Goal: Transaction & Acquisition: Download file/media

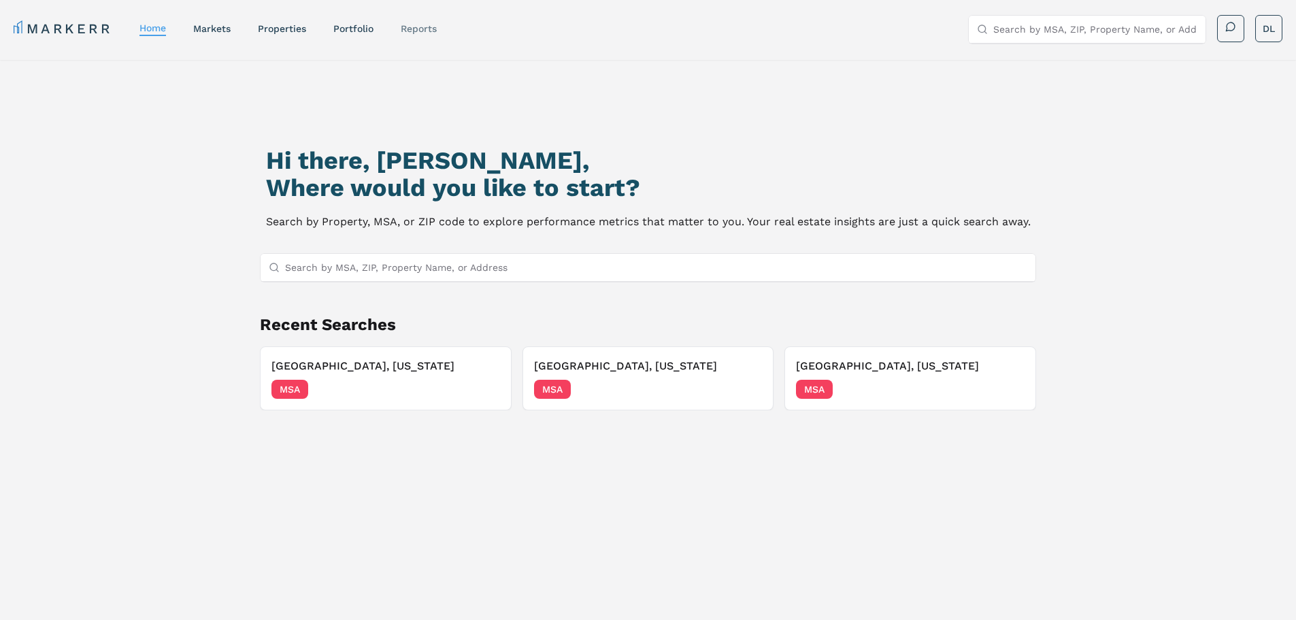
click at [418, 31] on link "reports" at bounding box center [419, 28] width 36 height 11
select select "-release_date"
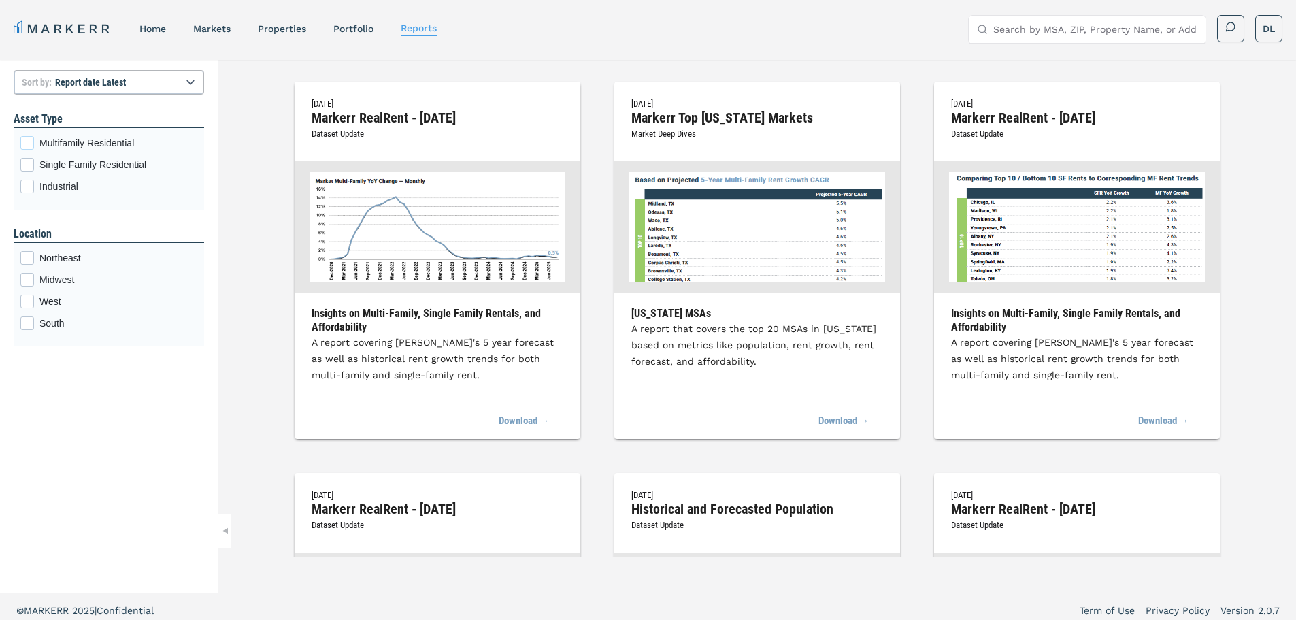
click at [50, 141] on span "Multifamily Residential" at bounding box center [118, 143] width 158 height 14
click at [29, 141] on input "Multifamily Residential" at bounding box center [24, 140] width 9 height 9
click at [1088, 22] on input "Search by MSA, ZIP, Property Name, or Address" at bounding box center [1095, 29] width 204 height 27
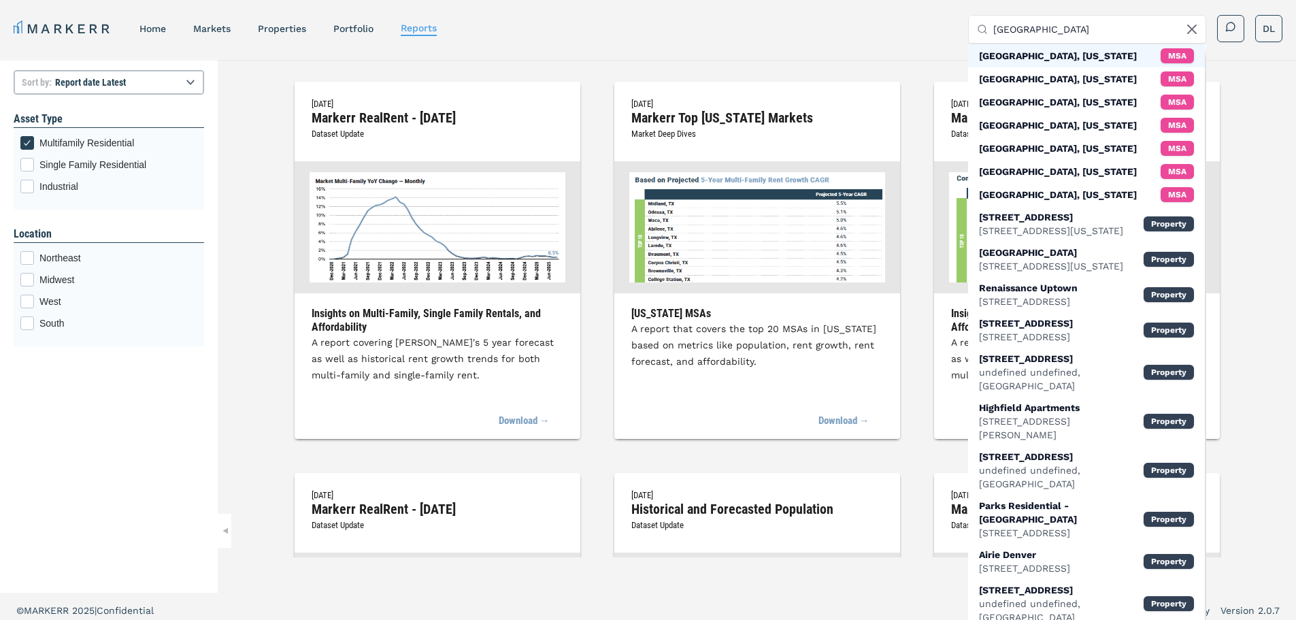
type input "[GEOGRAPHIC_DATA]"
click at [1062, 57] on div "[GEOGRAPHIC_DATA], [US_STATE] MSA" at bounding box center [1086, 55] width 237 height 23
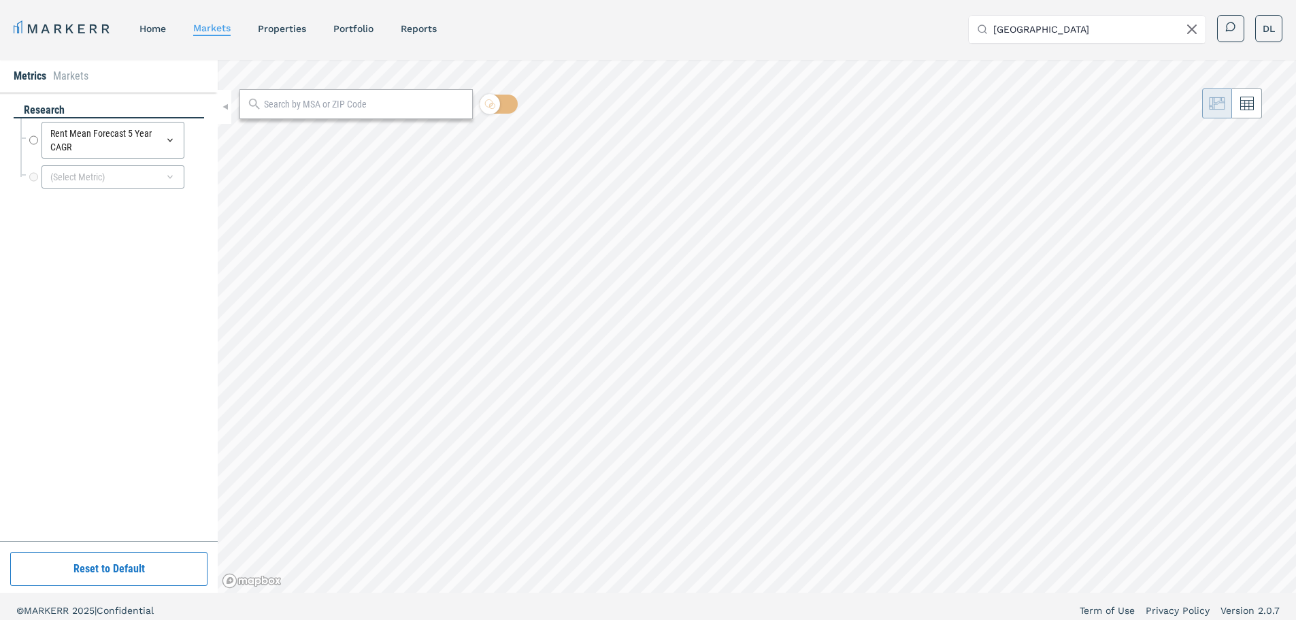
radio input "true"
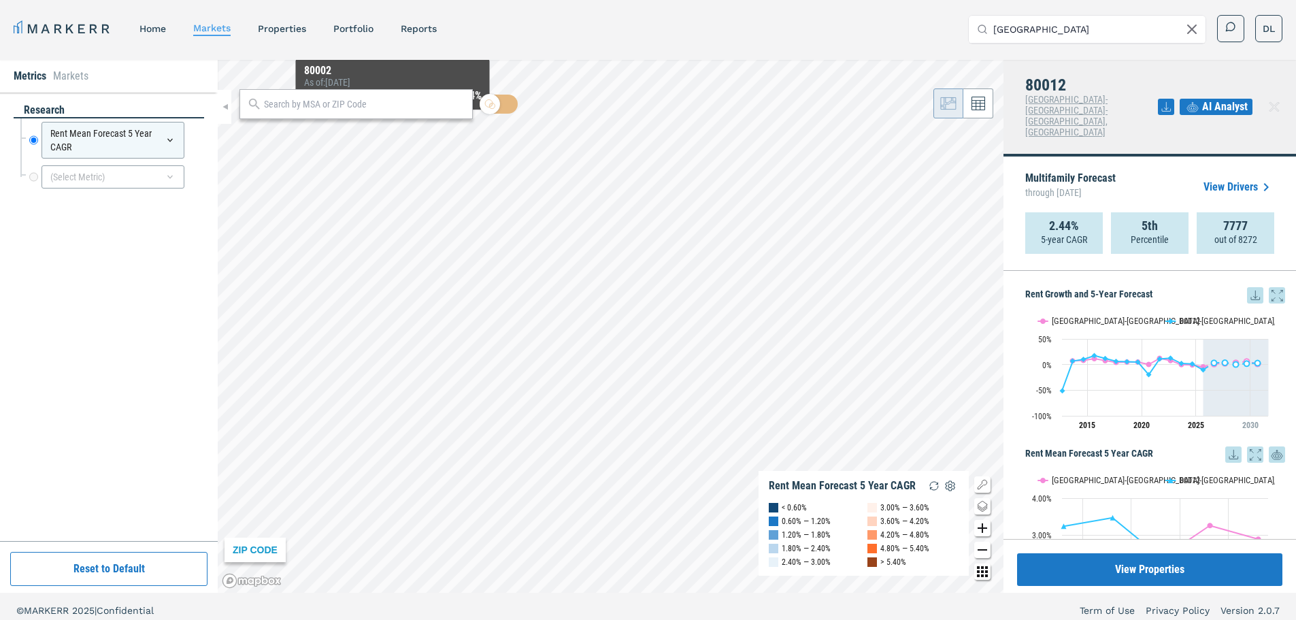
click at [398, 107] on input "text" at bounding box center [364, 104] width 201 height 14
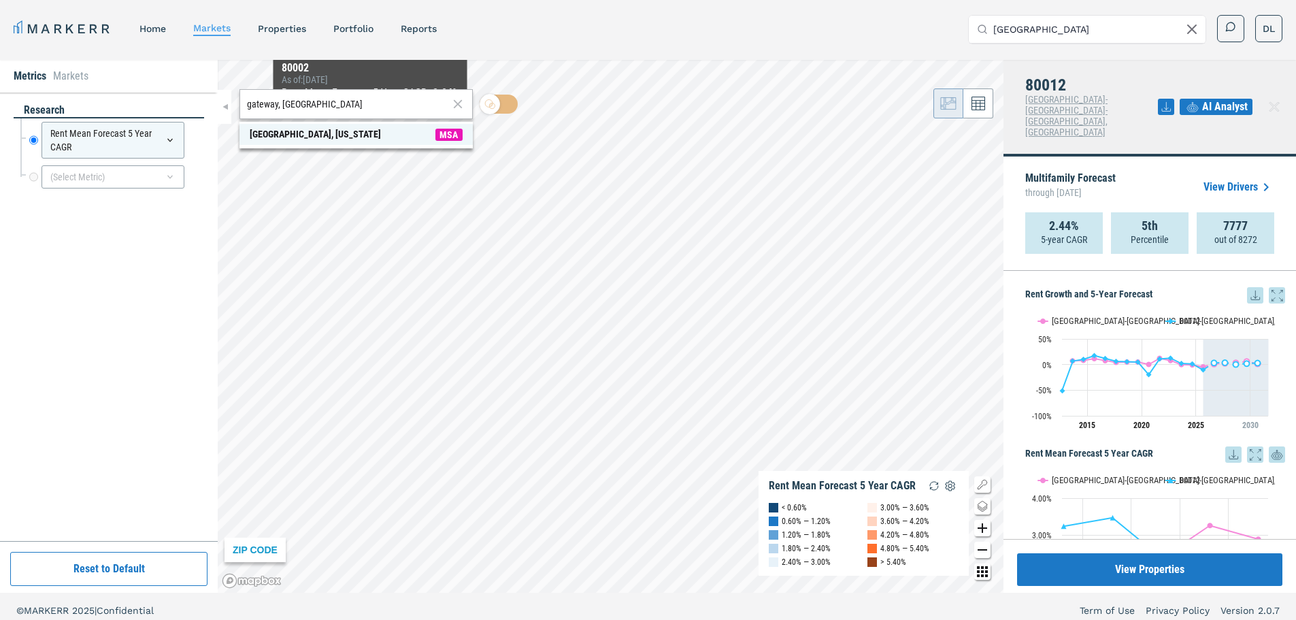
type input "gateway, [GEOGRAPHIC_DATA]"
click at [365, 125] on span "[GEOGRAPHIC_DATA], [US_STATE] MSA" at bounding box center [355, 134] width 233 height 21
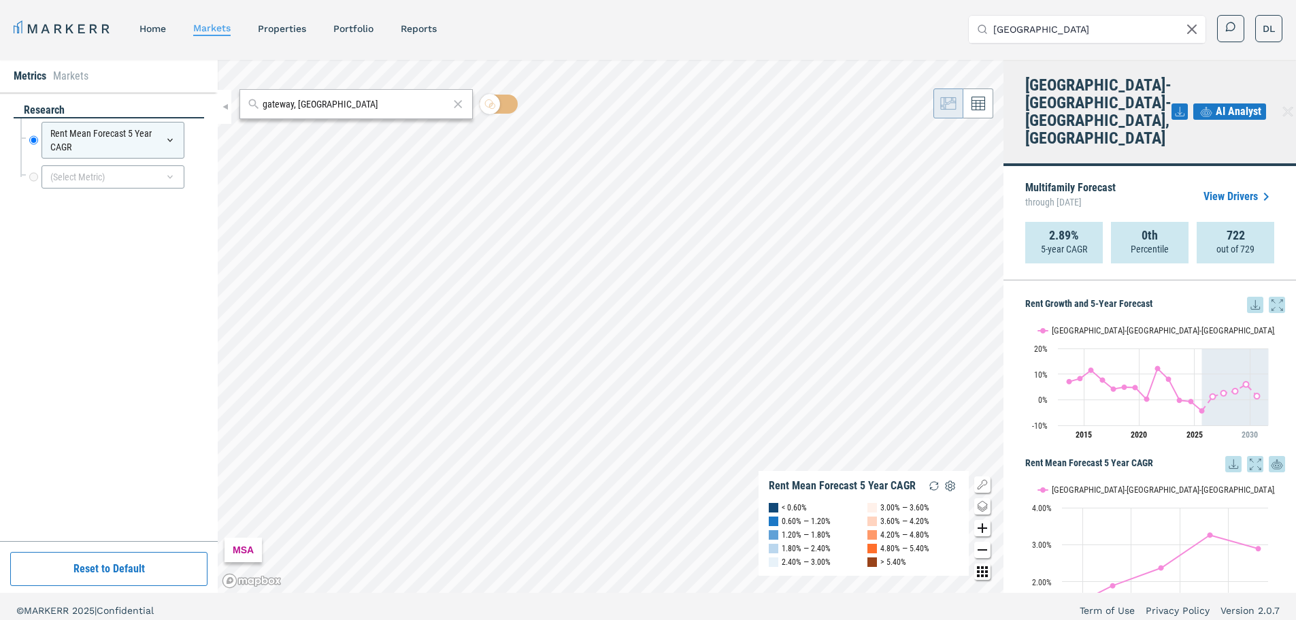
click at [1243, 188] on link "View Drivers" at bounding box center [1238, 196] width 71 height 16
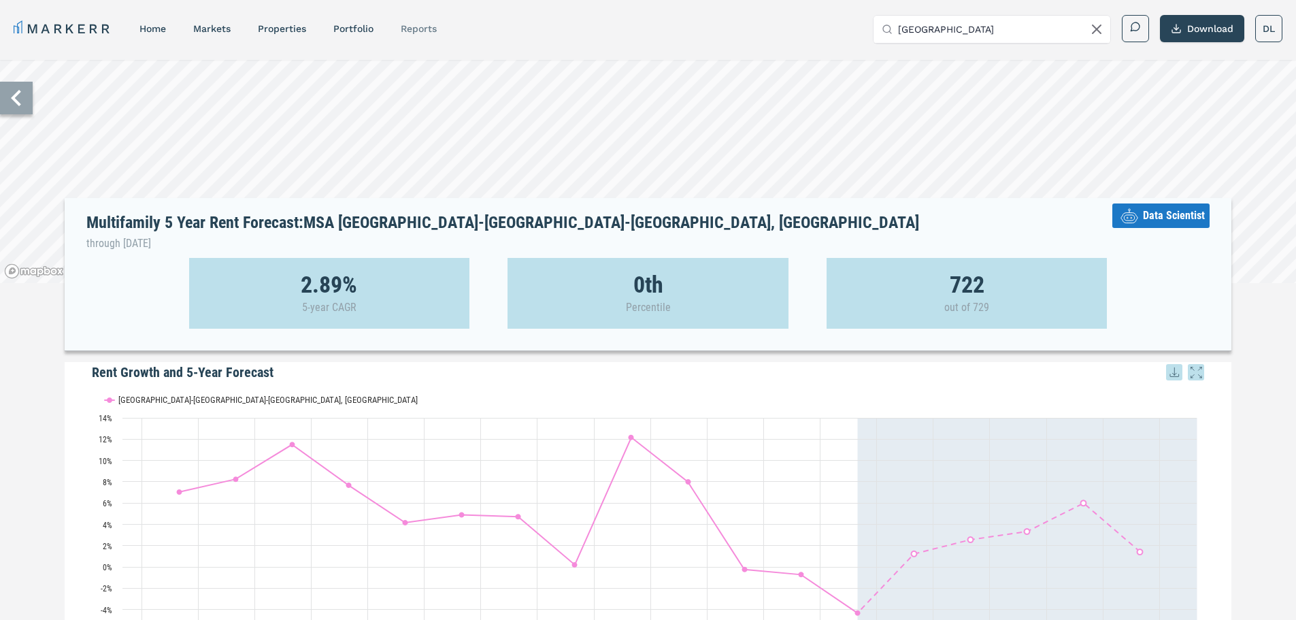
click at [420, 33] on link "reports" at bounding box center [419, 28] width 36 height 11
select select "-release_date"
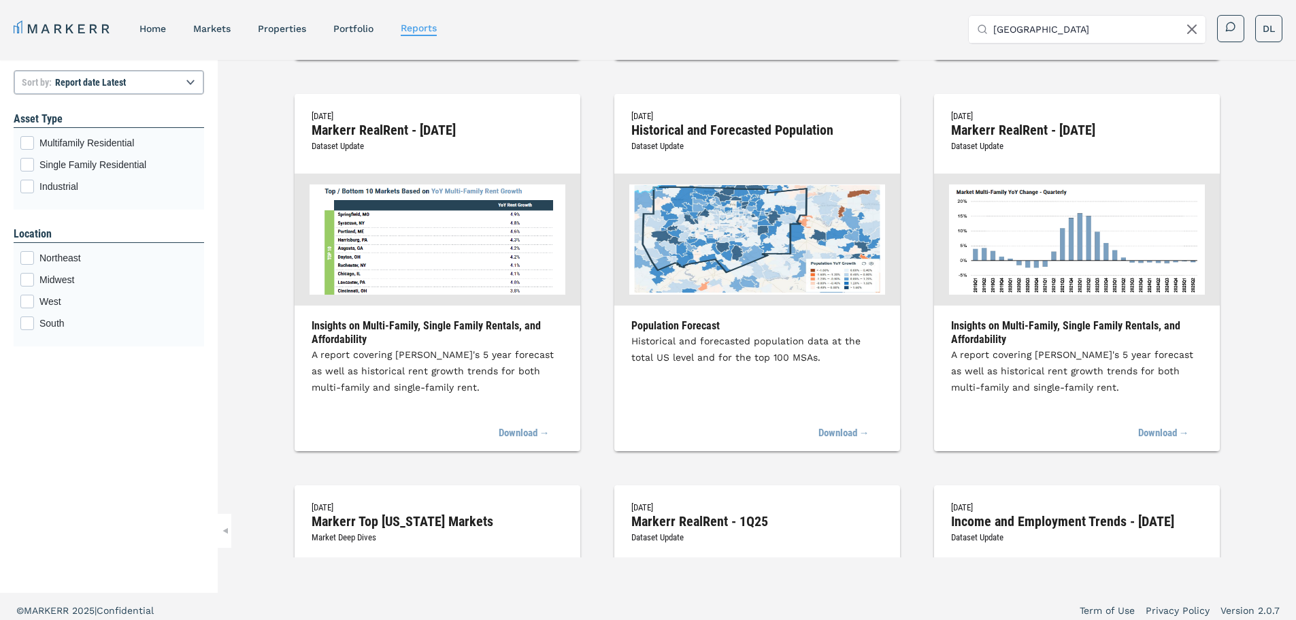
scroll to position [382, 0]
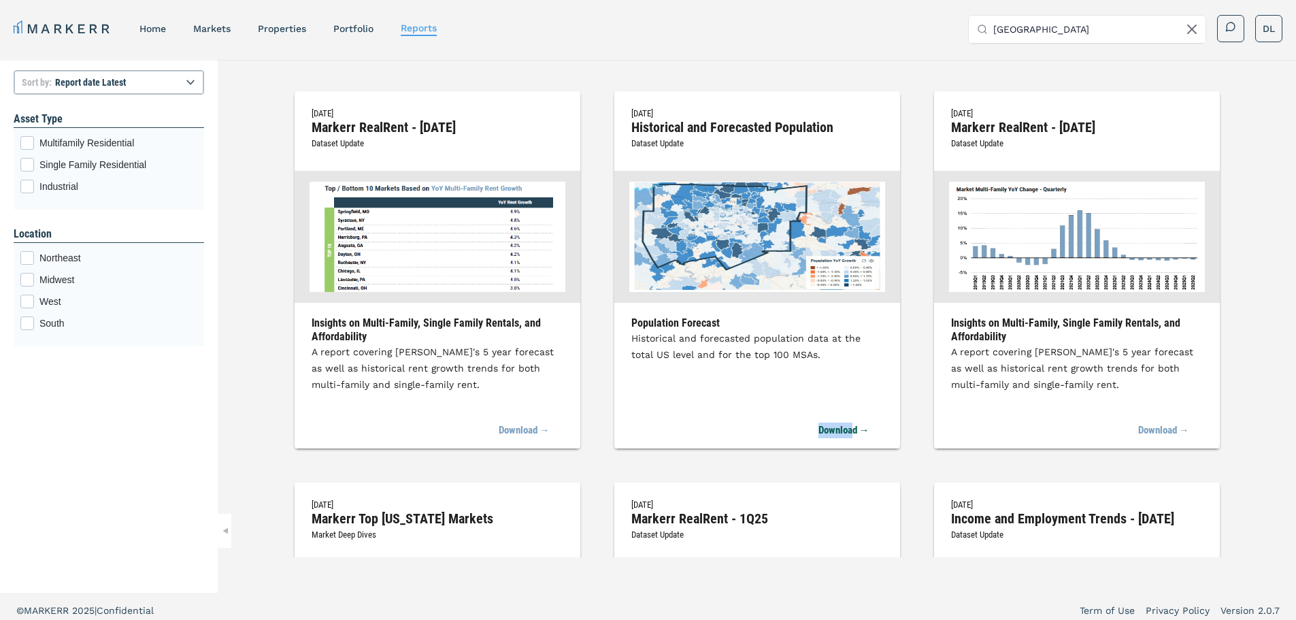
drag, startPoint x: 840, startPoint y: 431, endPoint x: 798, endPoint y: 363, distance: 79.5
click at [798, 363] on div "[DATE] Historical and Forecasted Population Dataset Update Population Forecast …" at bounding box center [757, 269] width 286 height 357
click at [798, 363] on div "Population Forecast Historical and forecasted population data at the total US l…" at bounding box center [757, 365] width 286 height 99
click at [835, 433] on link "Download →" at bounding box center [836, 431] width 65 height 30
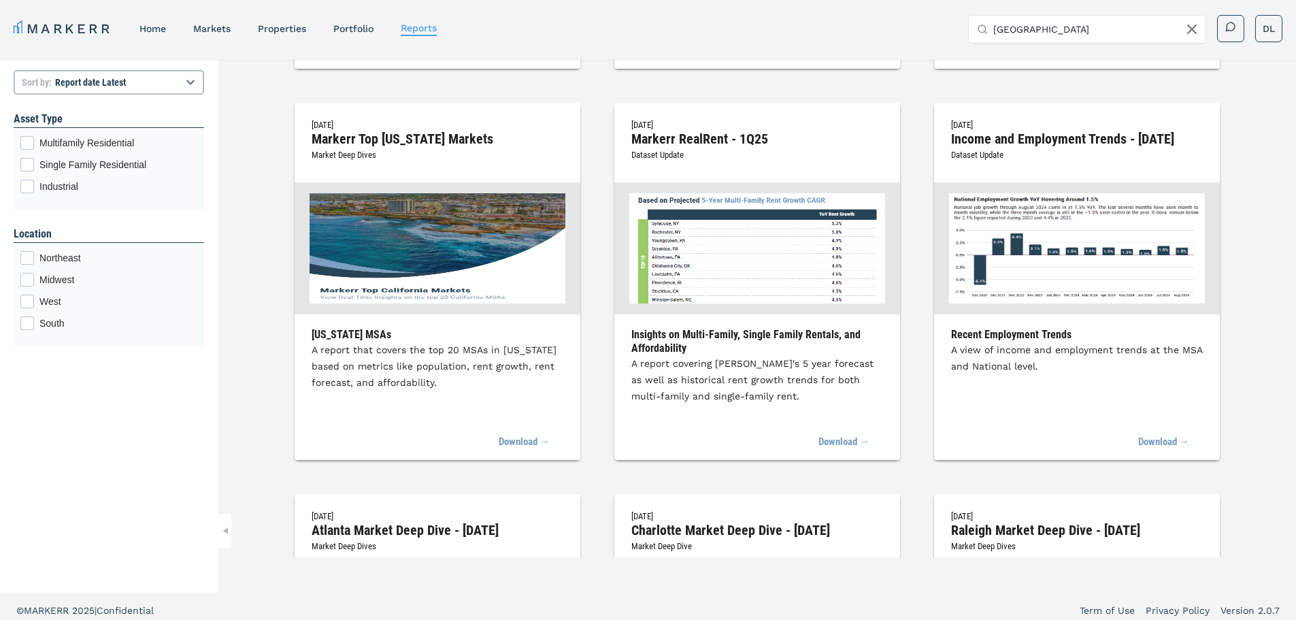
scroll to position [762, 0]
click at [1037, 29] on input "[GEOGRAPHIC_DATA]" at bounding box center [1095, 29] width 204 height 27
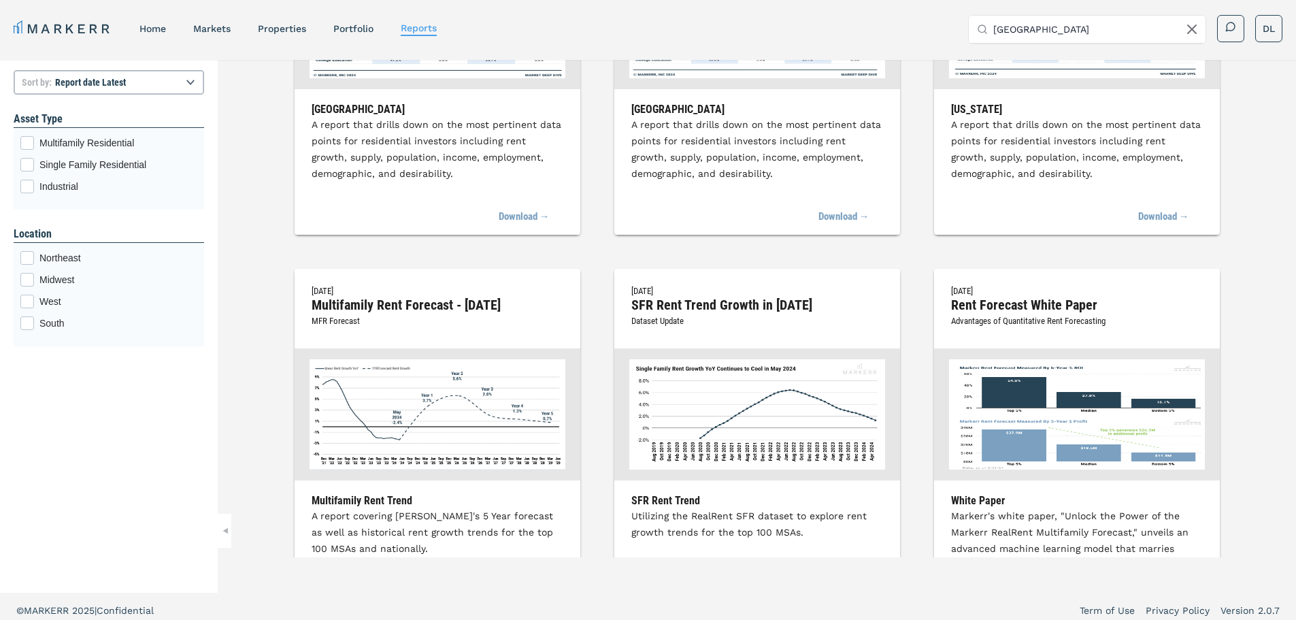
scroll to position [3139, 0]
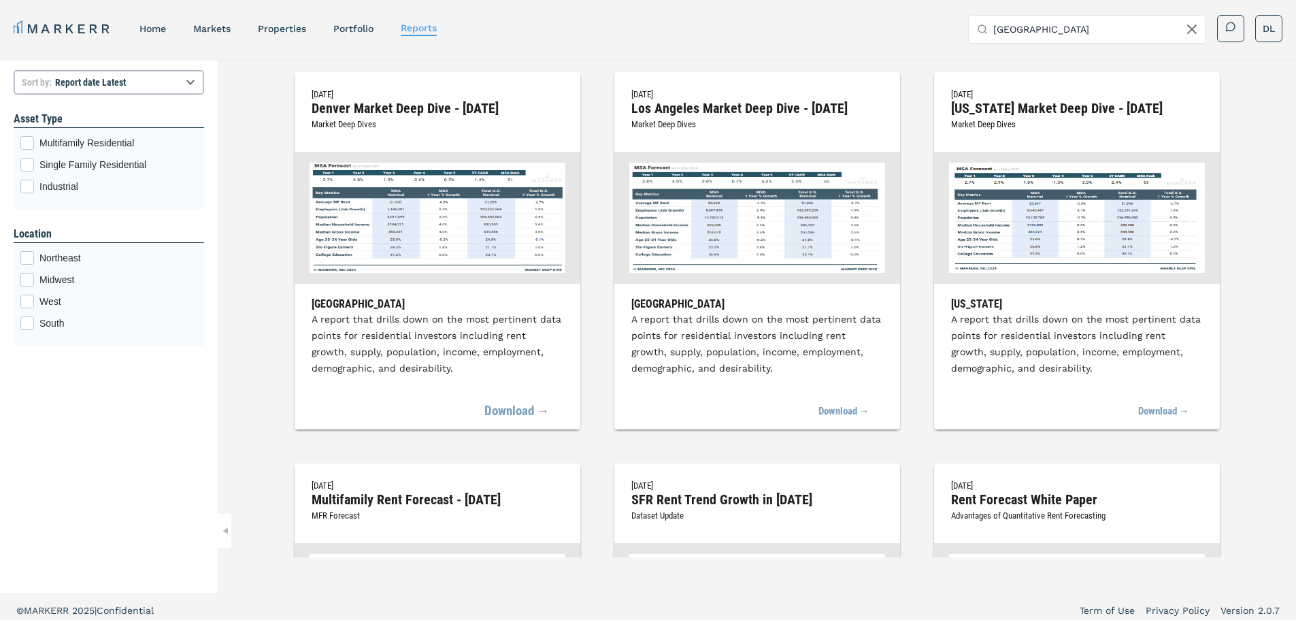
click at [501, 409] on link "Download →" at bounding box center [516, 412] width 65 height 30
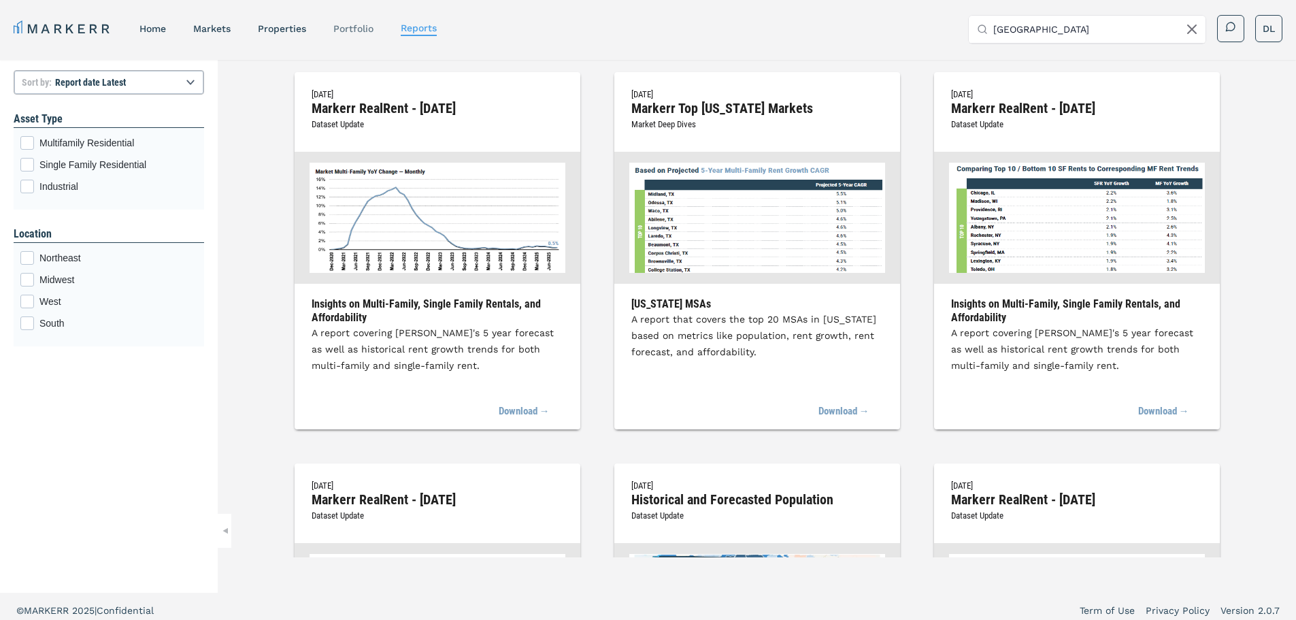
click at [361, 29] on link "Portfolio" at bounding box center [353, 28] width 40 height 11
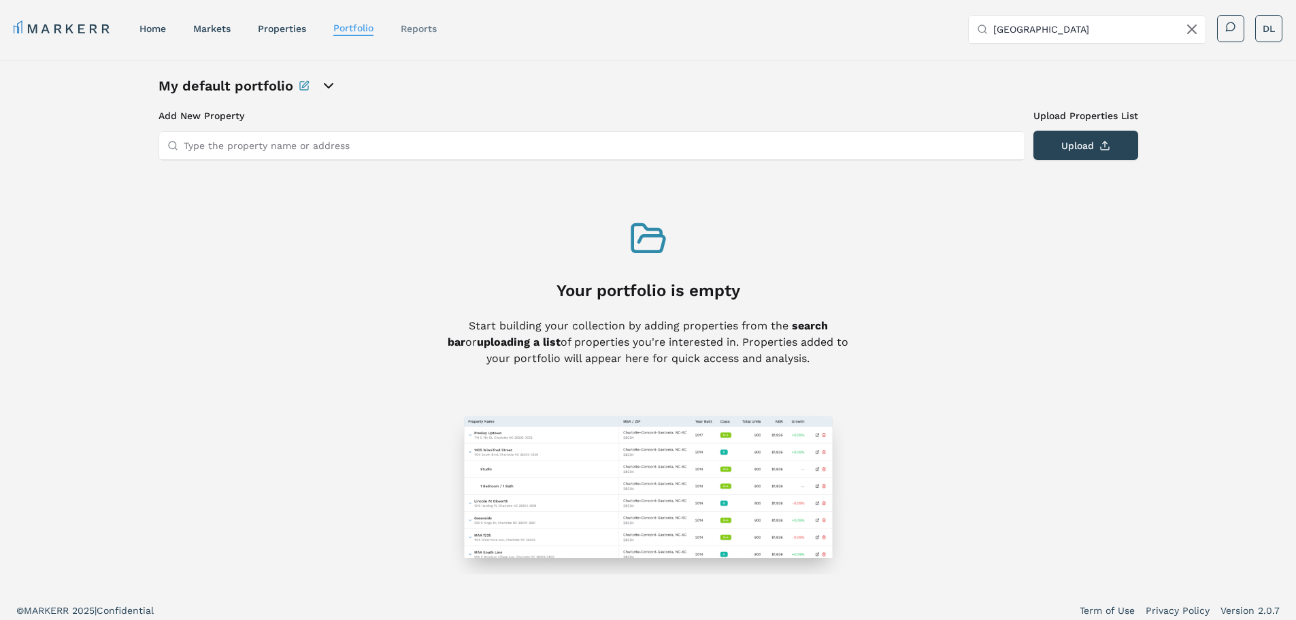
click at [412, 27] on link "reports" at bounding box center [419, 28] width 36 height 11
select select "-release_date"
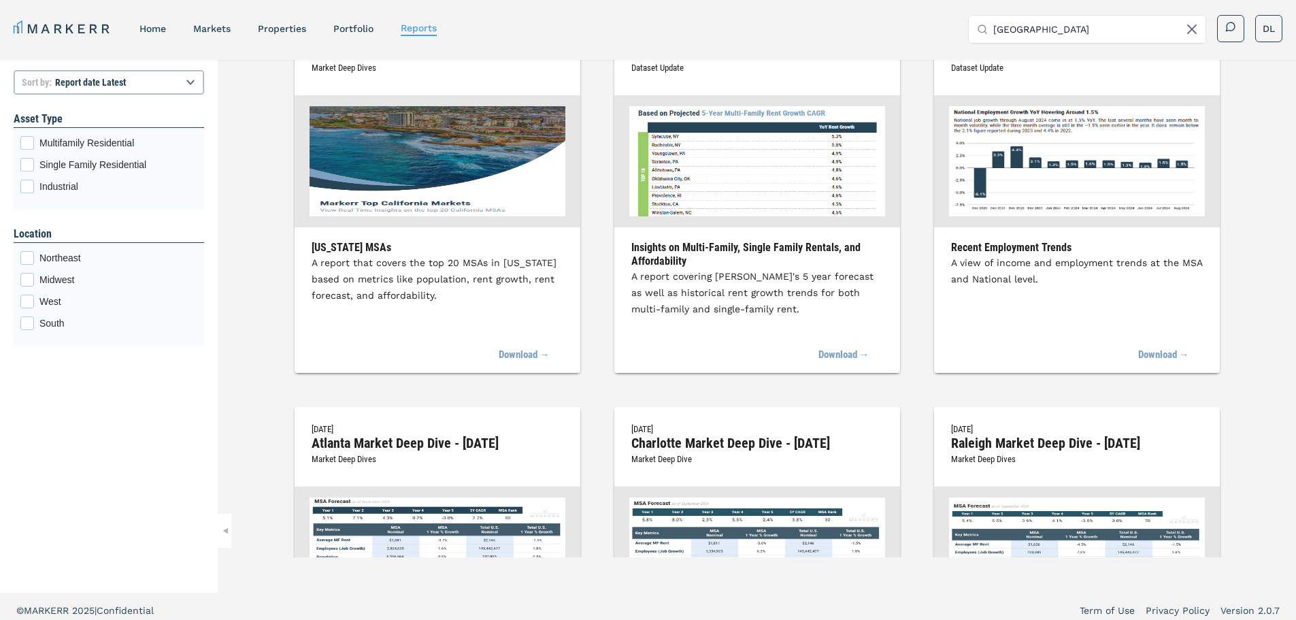
scroll to position [849, 0]
